Goal: Obtain resource: Download file/media

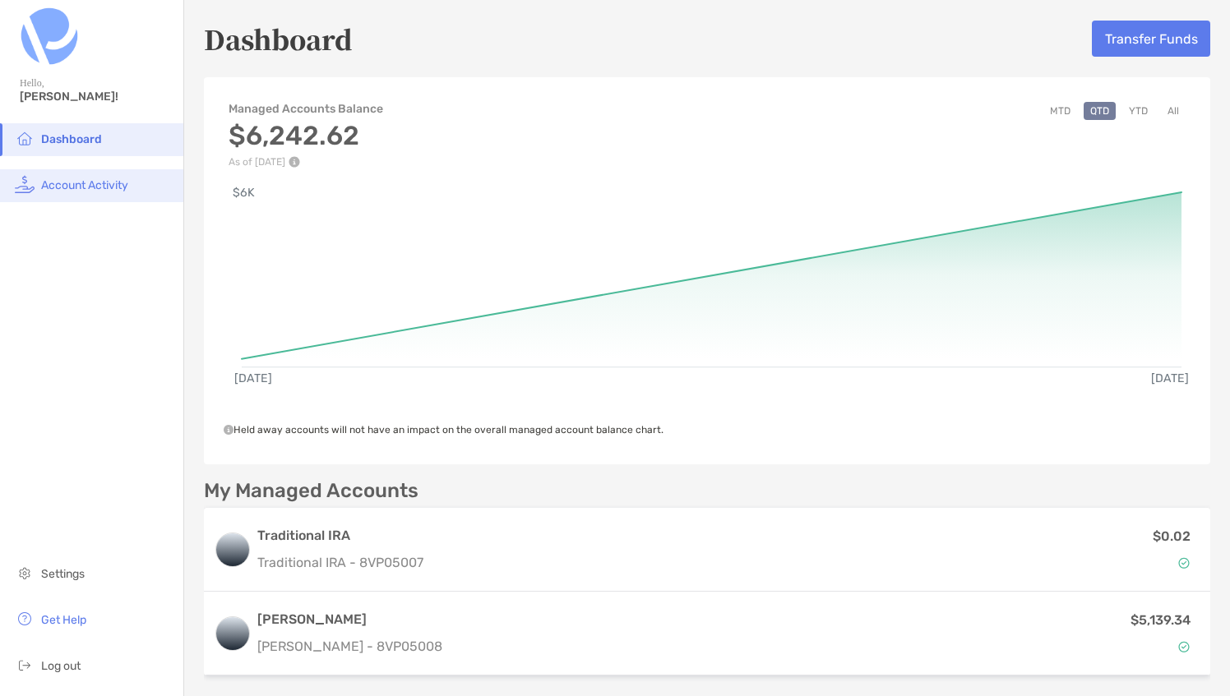
click at [74, 171] on li "Account Activity" at bounding box center [91, 185] width 183 height 33
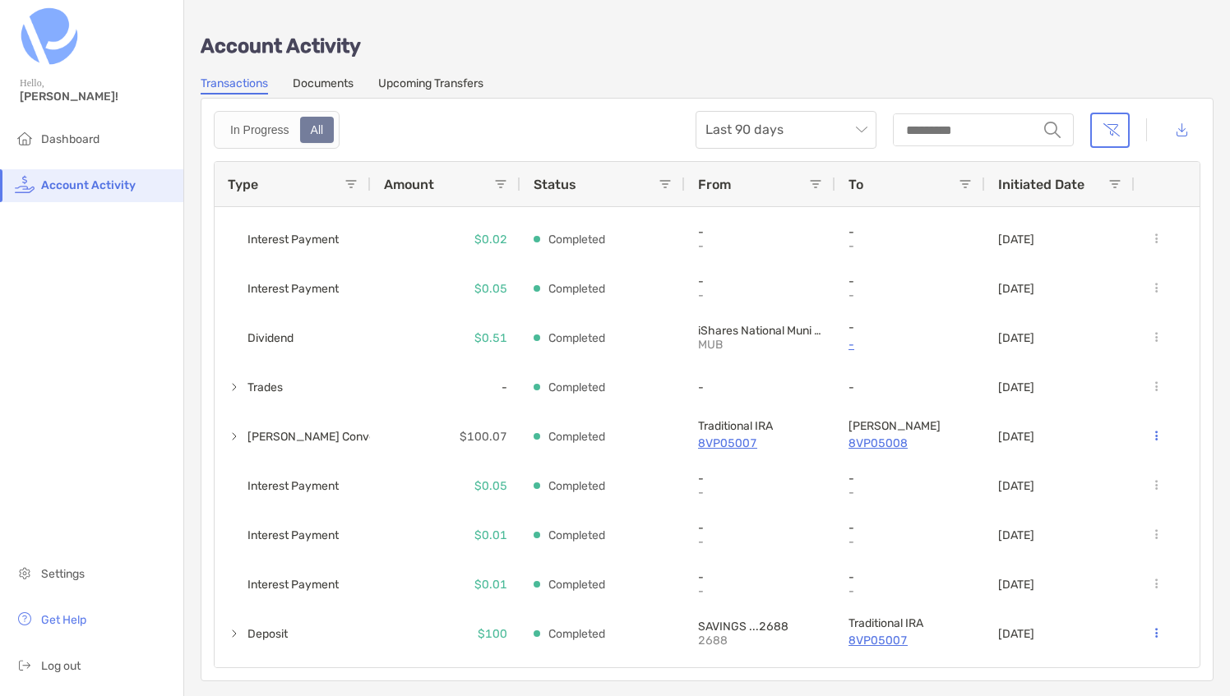
scroll to position [350, 0]
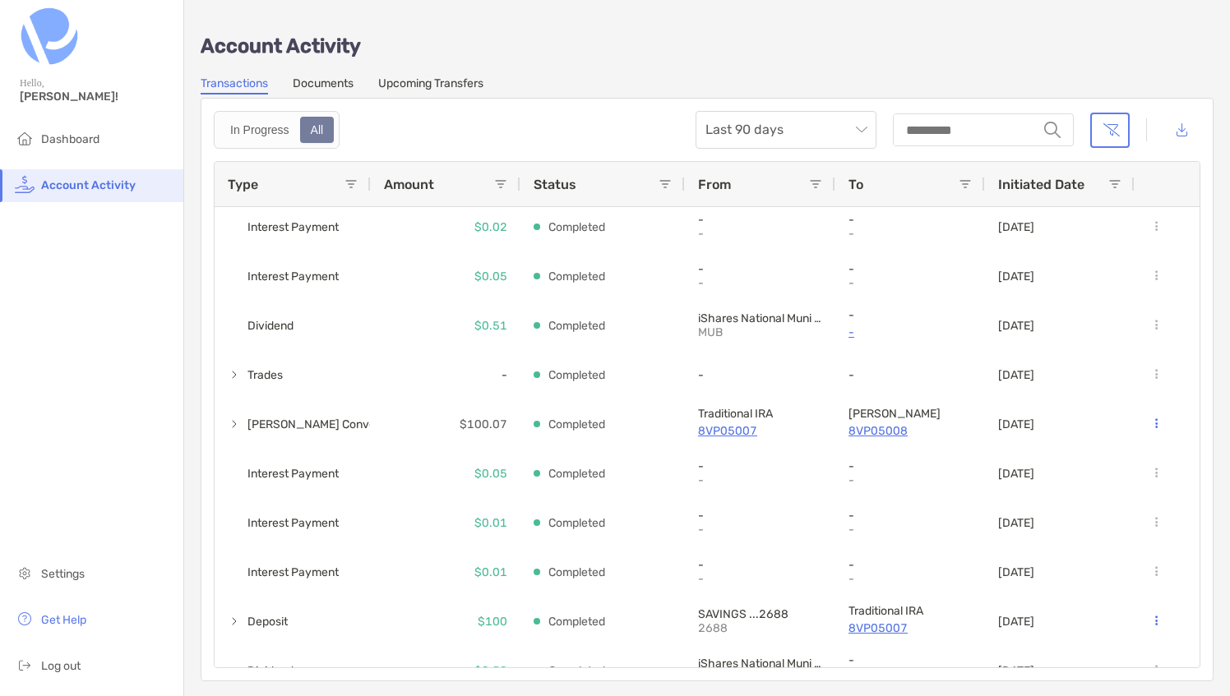
click at [339, 90] on link "Documents" at bounding box center [323, 85] width 61 height 18
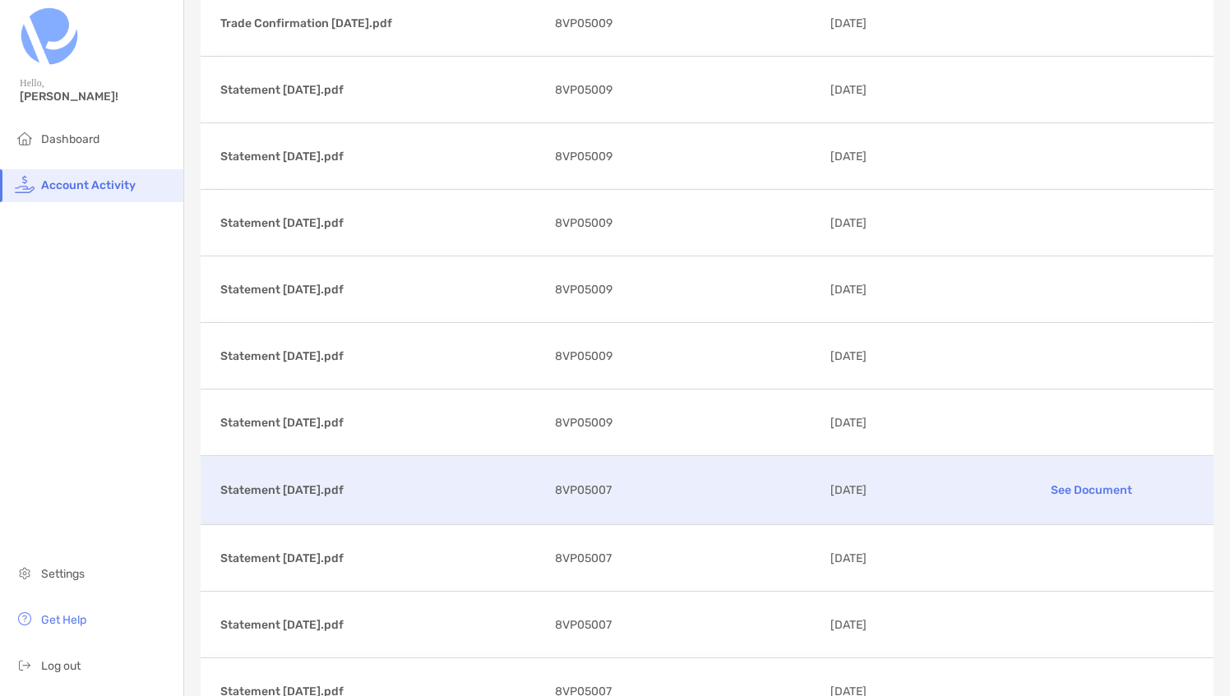
scroll to position [2776, 0]
click at [284, 483] on p "Statement [DATE].pdf" at bounding box center [380, 493] width 321 height 21
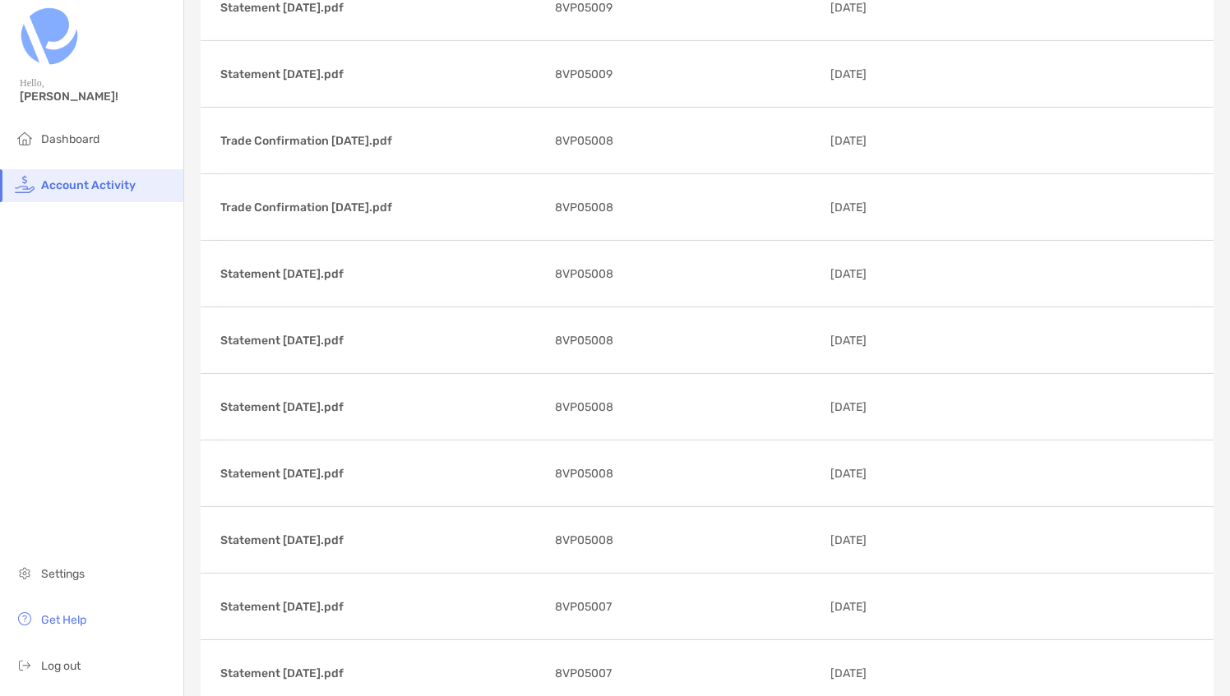
scroll to position [1824, 0]
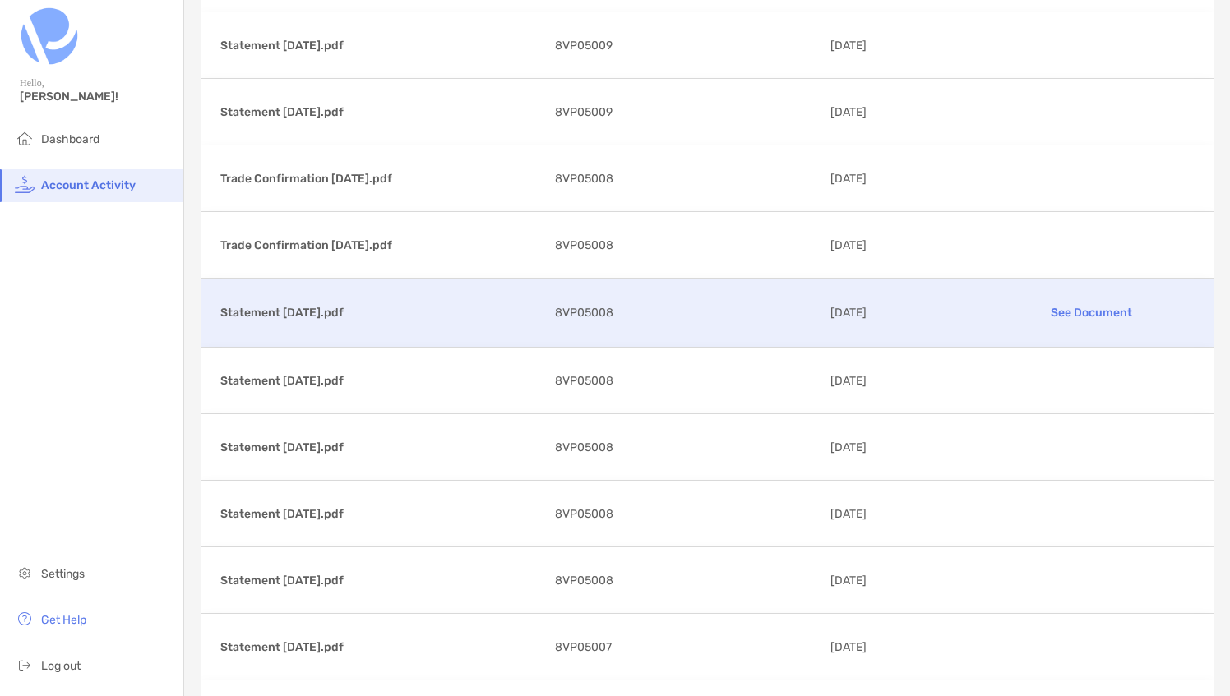
click at [315, 309] on p "Statement [DATE].pdf" at bounding box center [380, 313] width 321 height 21
click at [294, 303] on p "Statement [DATE].pdf" at bounding box center [380, 313] width 321 height 21
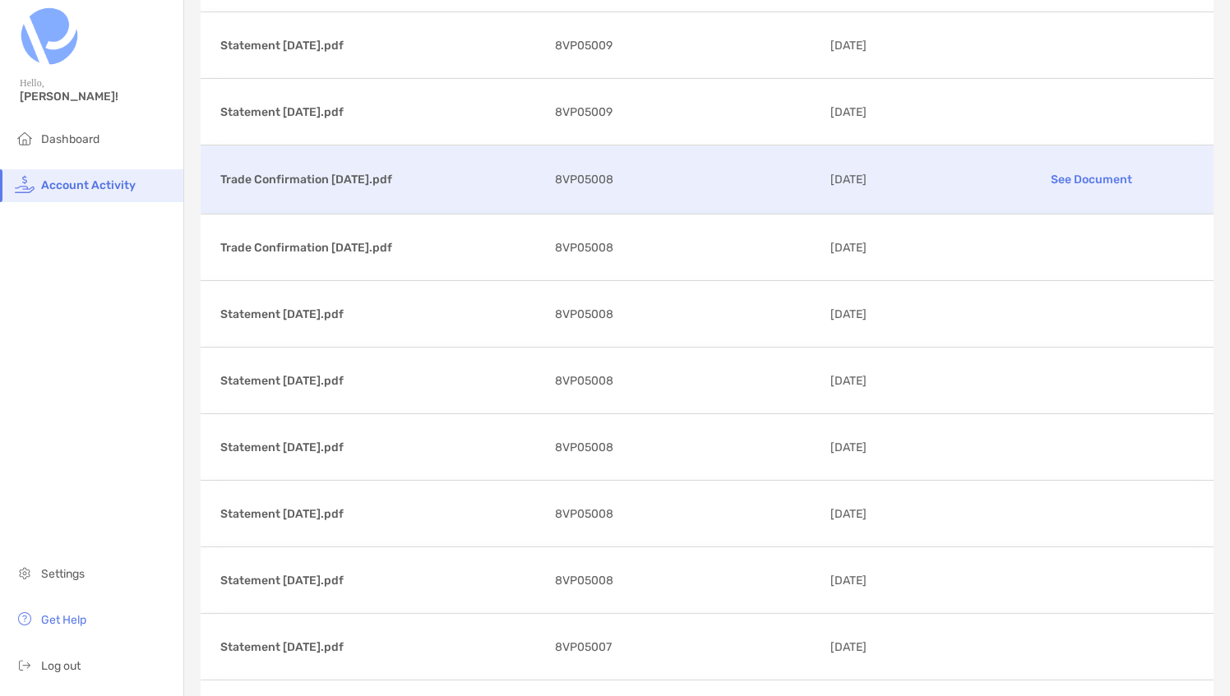
click at [345, 169] on p "Trade Confirmation [DATE].pdf" at bounding box center [380, 179] width 321 height 21
